Goal: Check status

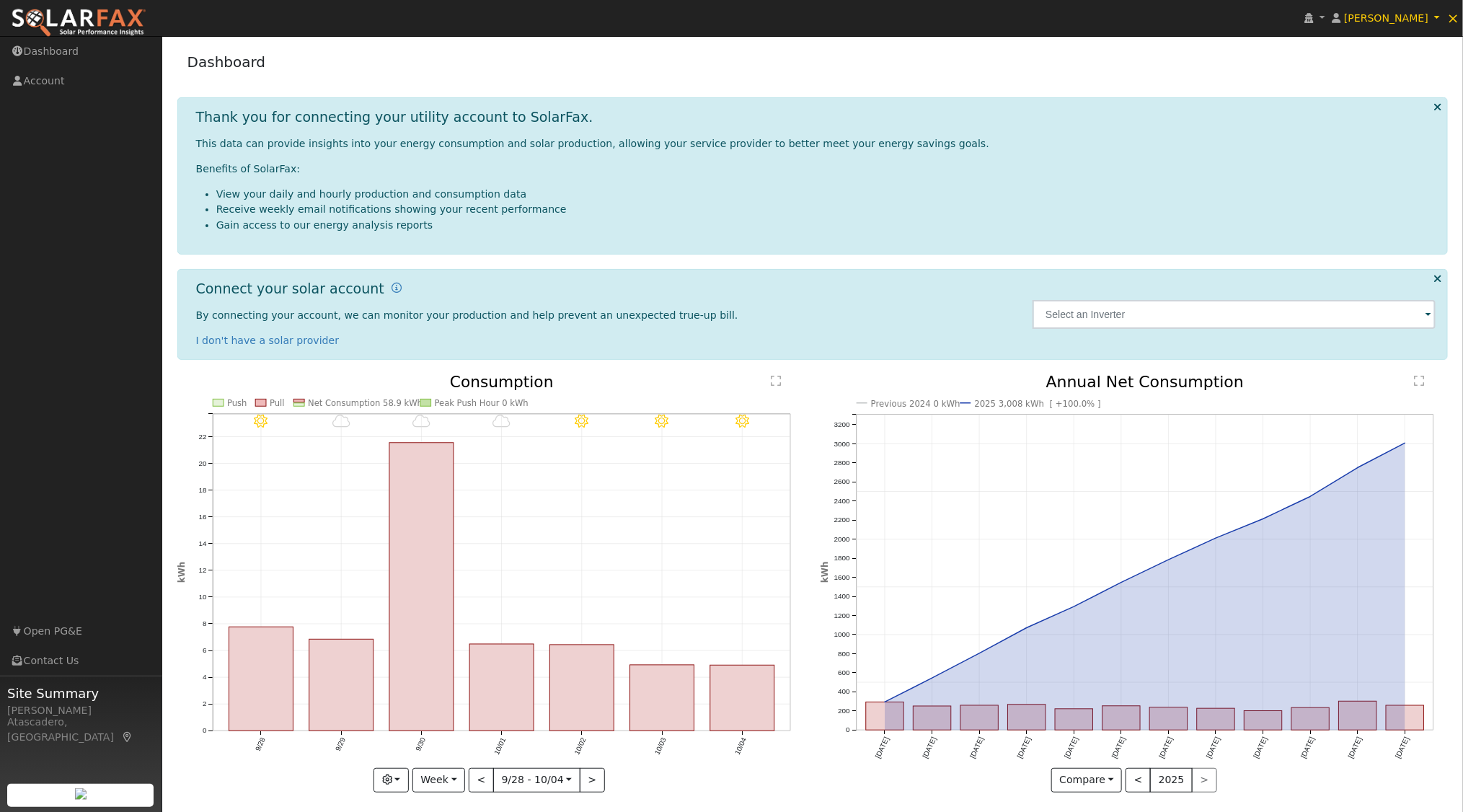
scroll to position [6, 0]
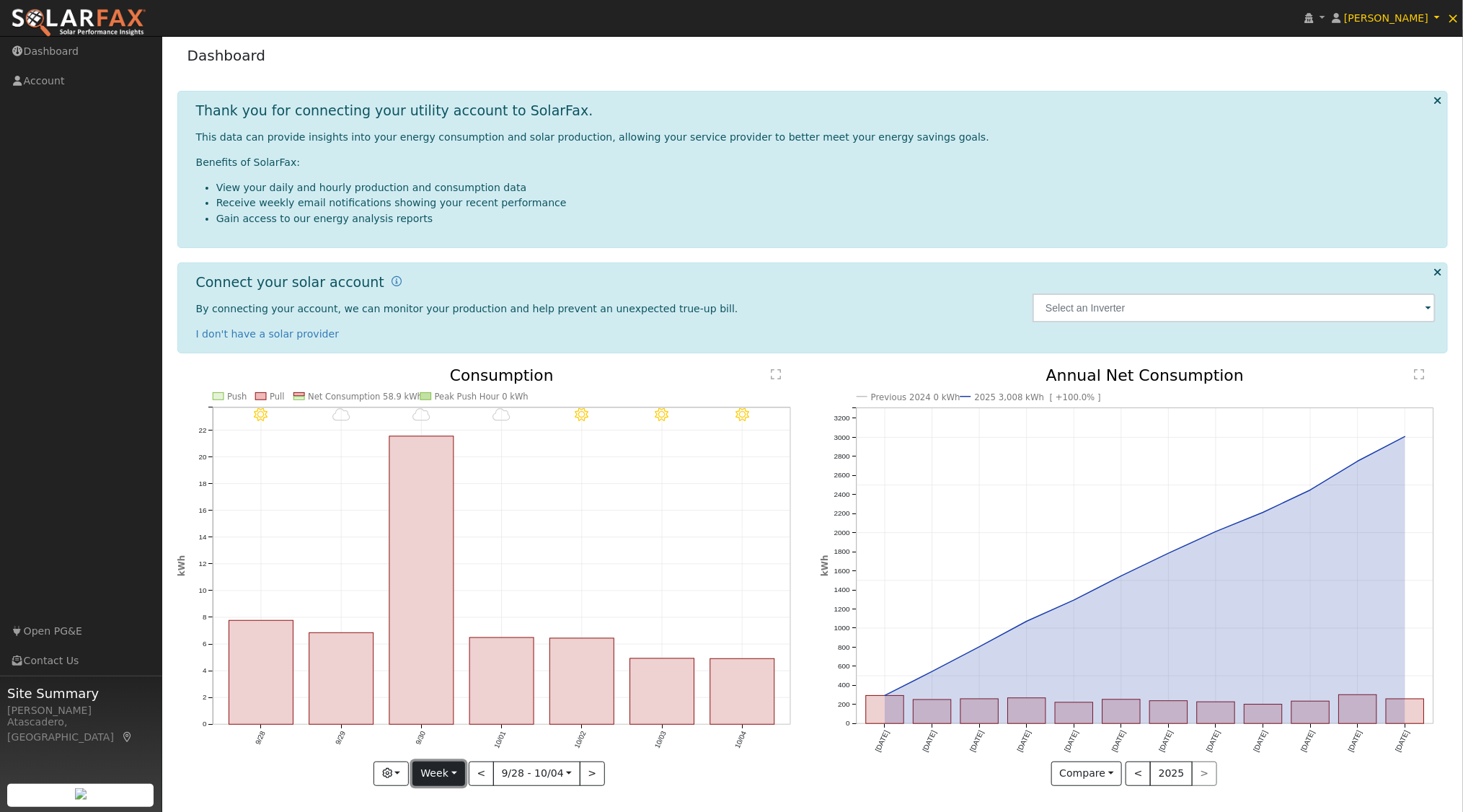
click at [449, 770] on button "Week" at bounding box center [439, 773] width 53 height 25
click at [446, 721] on link "Year" at bounding box center [463, 723] width 100 height 20
type input "2024-10-01"
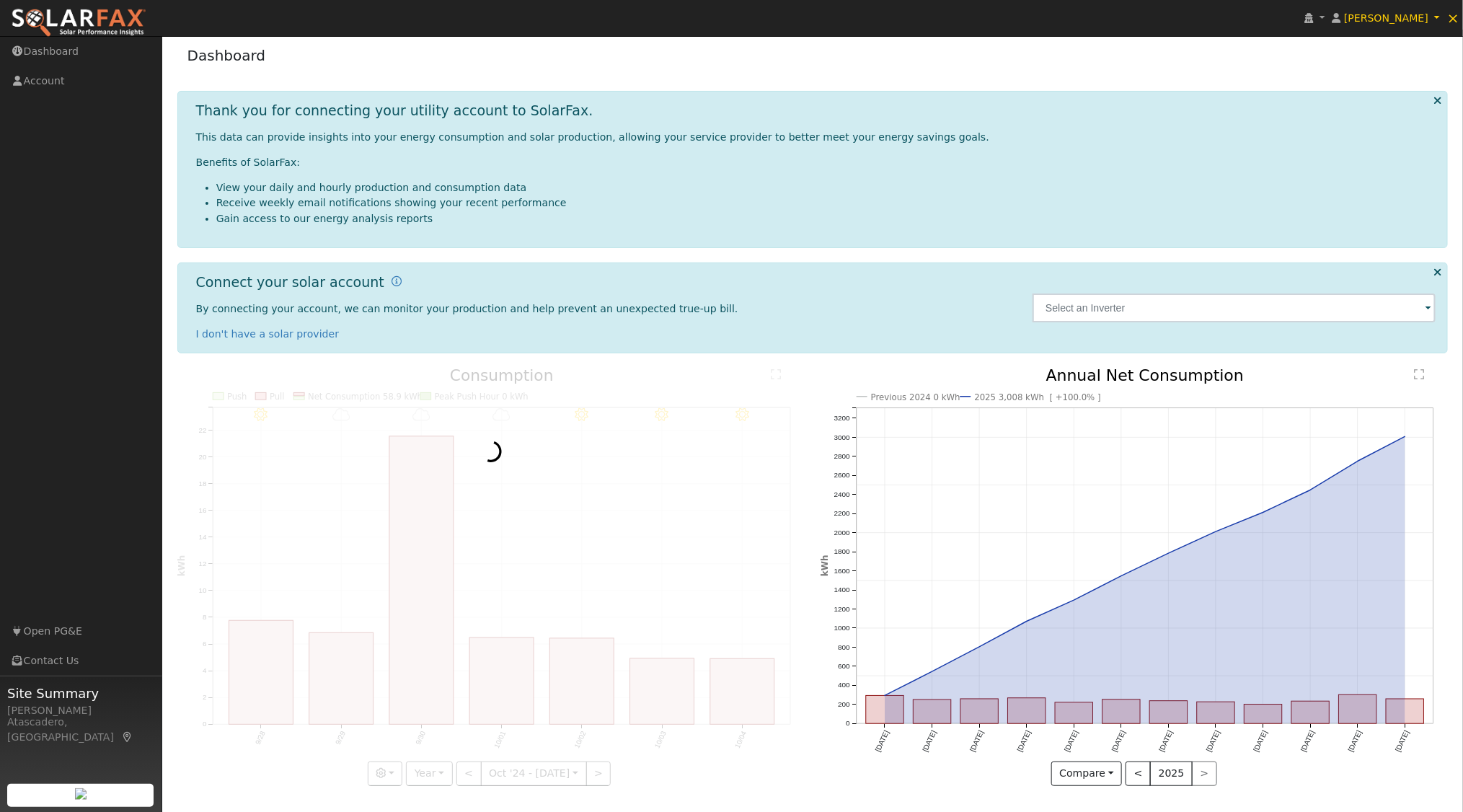
scroll to position [0, 0]
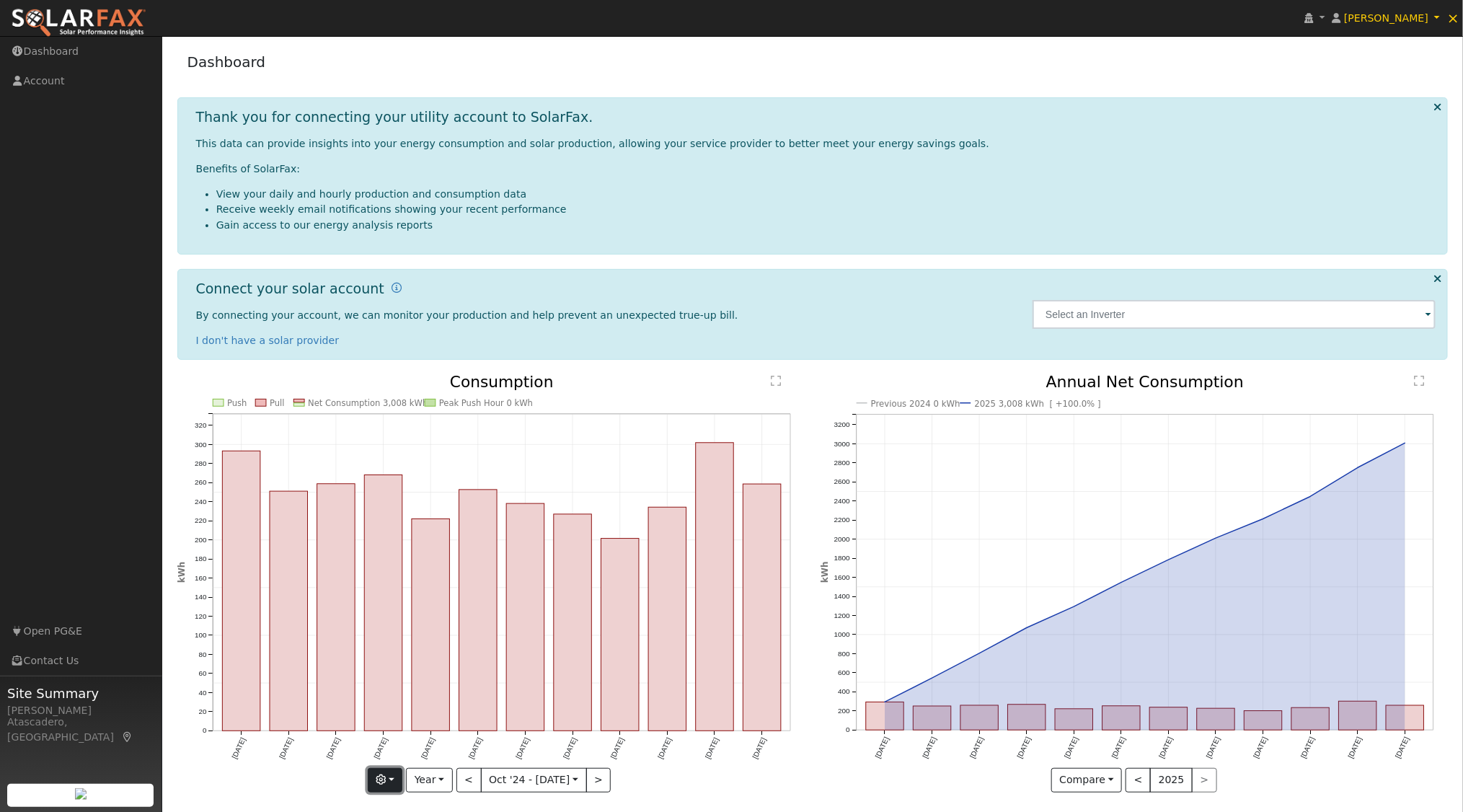
click at [394, 776] on button "button" at bounding box center [385, 779] width 35 height 25
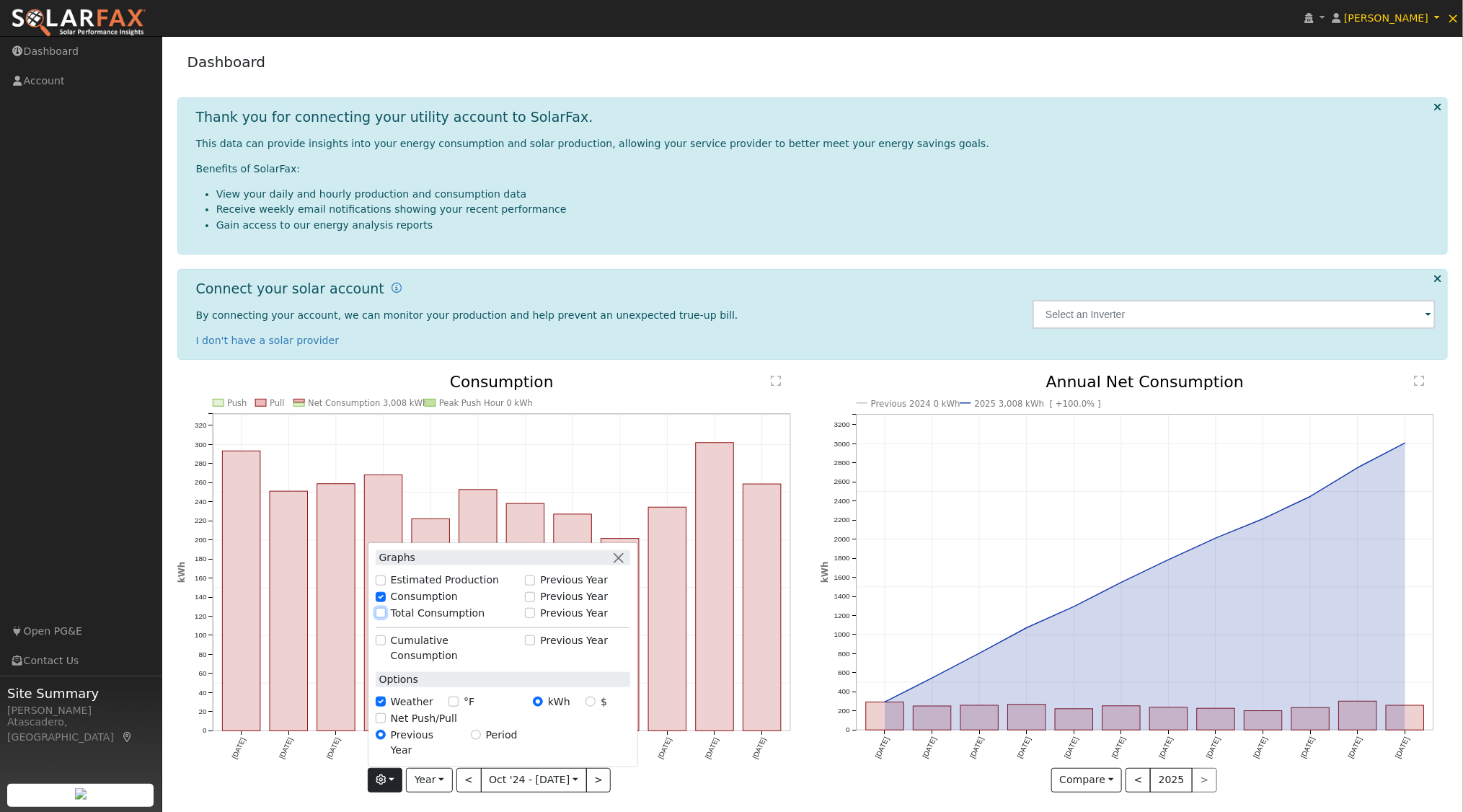
click at [386, 618] on input "Total Consumption" at bounding box center [380, 612] width 10 height 10
checkbox input "true"
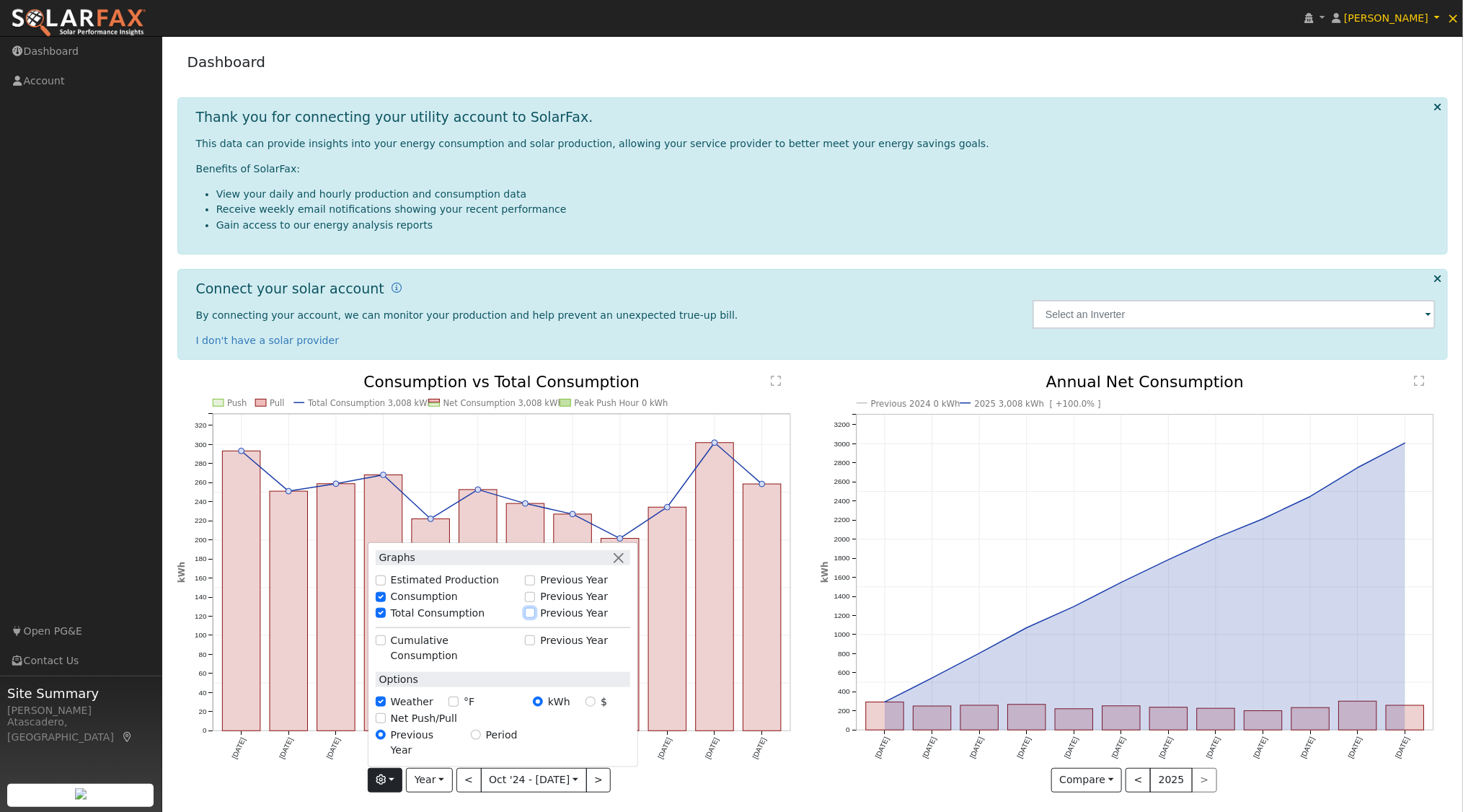
click at [535, 618] on input "Previous Year" at bounding box center [530, 612] width 10 height 10
checkbox input "true"
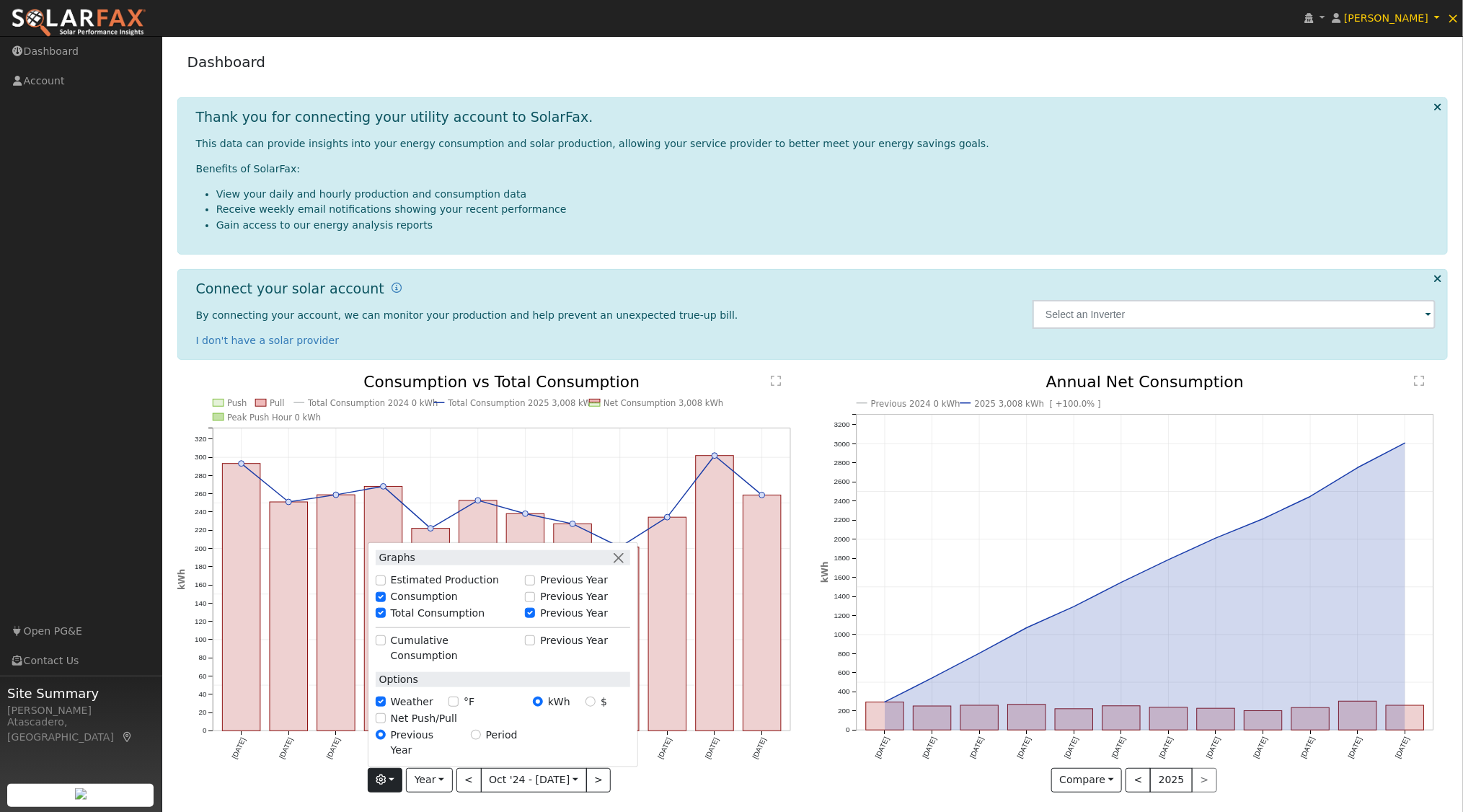
click at [822, 772] on icon "Previous 2024 0 kWh 2025 3,008 kWh [ +100.0% ] Oct '24 Nov '24 Dec '24 Jan '25 …" at bounding box center [1135, 584] width 628 height 420
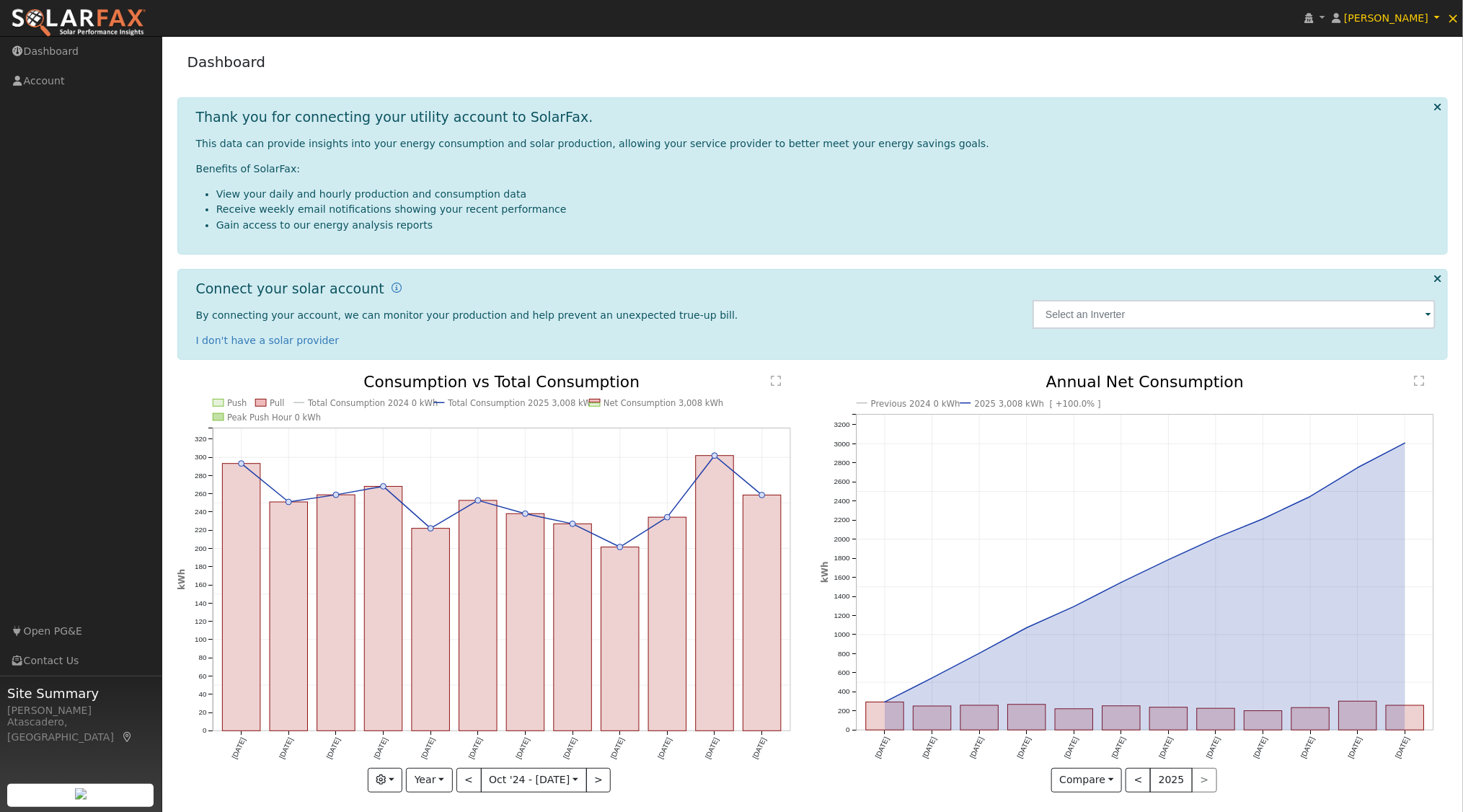
scroll to position [6, 0]
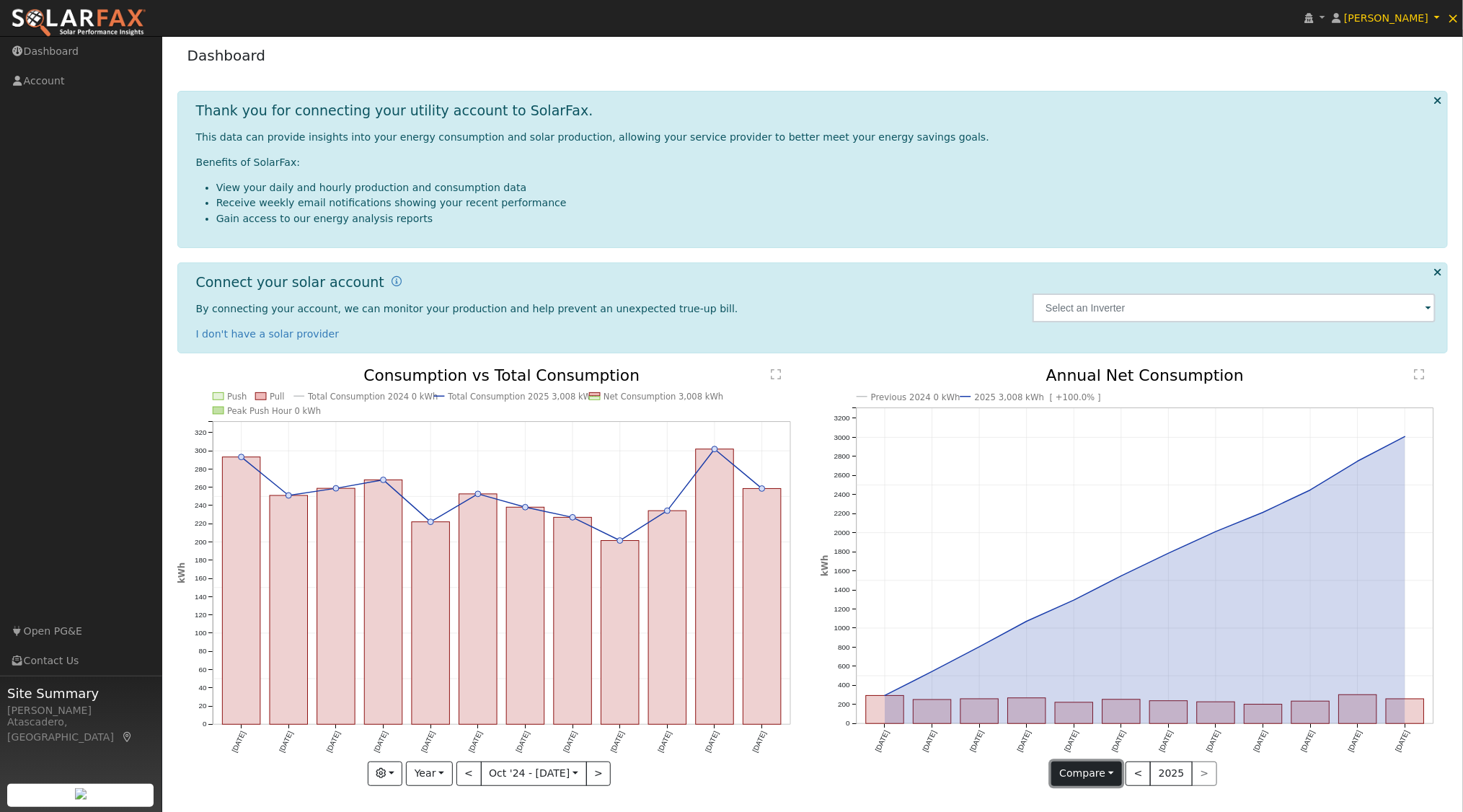
click at [1112, 768] on button "Compare" at bounding box center [1088, 773] width 72 height 25
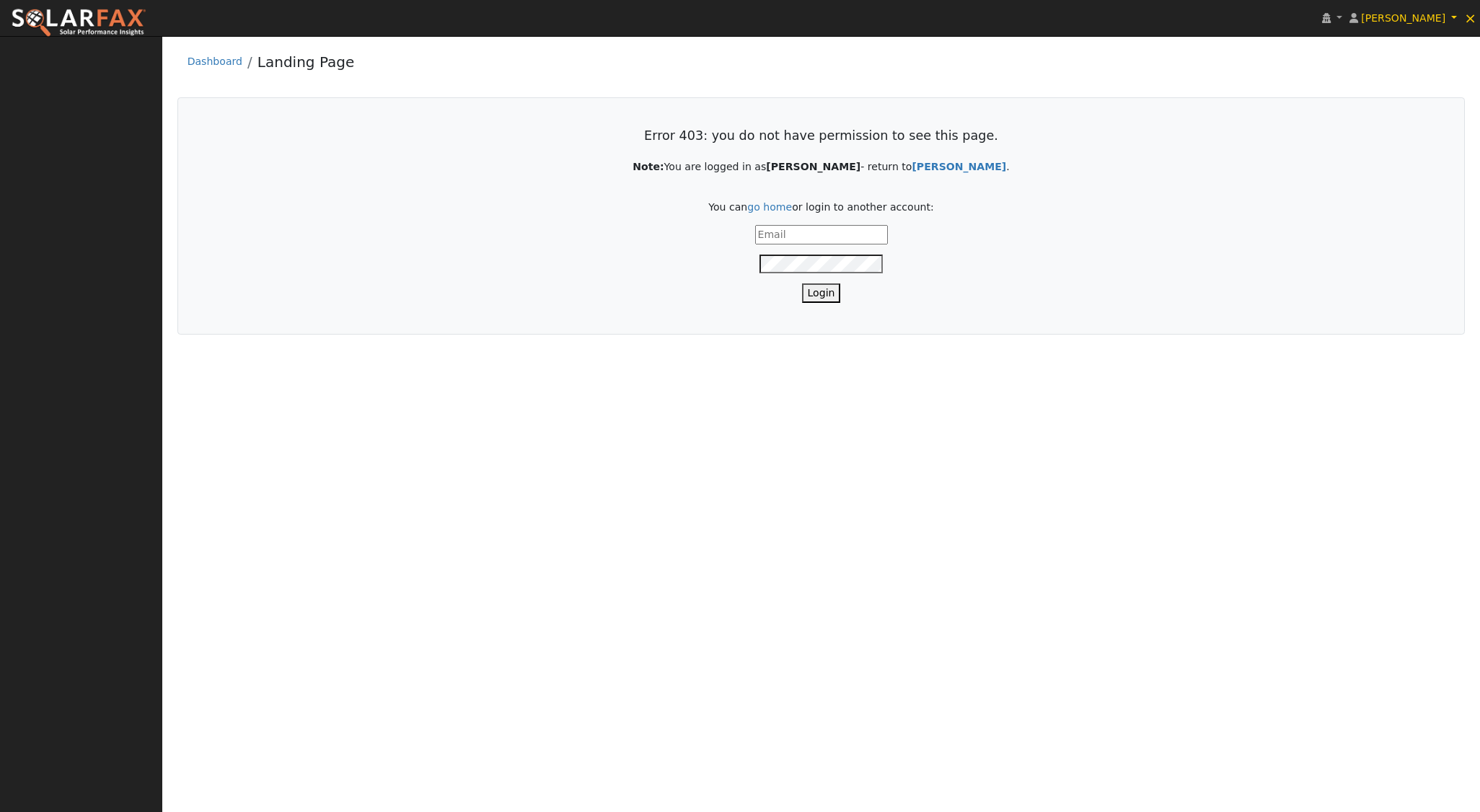
type input "[EMAIL_ADDRESS][DOMAIN_NAME]"
click at [830, 294] on button "Login" at bounding box center [821, 293] width 39 height 19
